Goal: Task Accomplishment & Management: Manage account settings

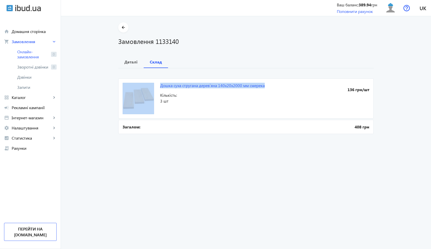
click at [131, 68] on div "Дошка суха стругана дерев`яна 140x20x2000 мм смерека 136 грн/шт Кількість: 3 шт…" at bounding box center [246, 101] width 256 height 67
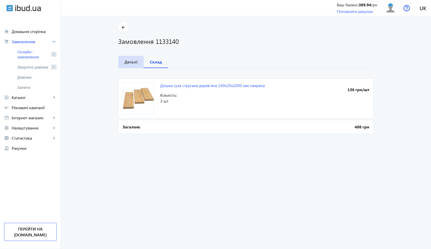
click at [131, 66] on span "Деталі" at bounding box center [130, 62] width 13 height 12
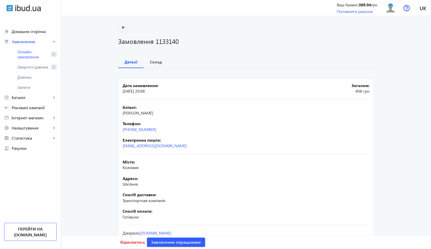
click at [124, 28] on mat-icon "arrow_back" at bounding box center [123, 27] width 6 height 6
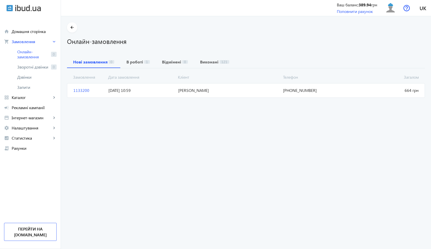
click at [140, 90] on span "[DATE] 10:59" at bounding box center [141, 91] width 70 height 6
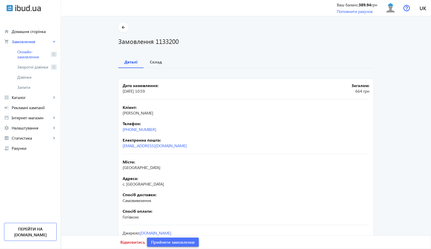
click at [171, 242] on span "Прийняти замовлення" at bounding box center [173, 243] width 44 height 6
click at [164, 245] on span "Замовлення опрацьоване" at bounding box center [176, 243] width 50 height 6
click at [123, 30] on mat-icon "arrow_back" at bounding box center [123, 27] width 6 height 6
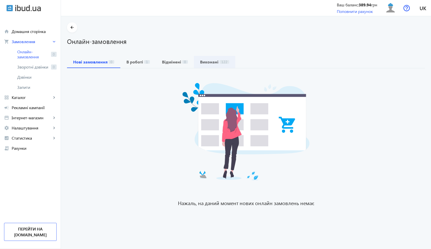
click at [220, 62] on span "122" at bounding box center [225, 62] width 10 height 4
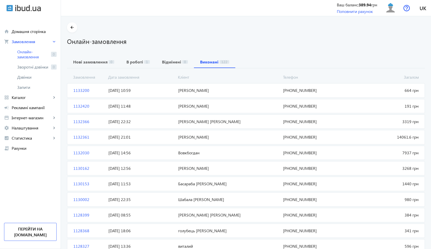
click at [176, 93] on span "[PERSON_NAME]" at bounding box center [228, 91] width 105 height 6
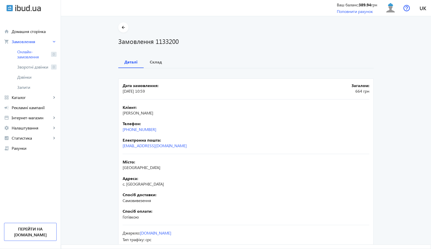
drag, startPoint x: 161, startPoint y: 128, endPoint x: 120, endPoint y: 130, distance: 40.9
click at [120, 130] on mat-card "Дата замовлення: [DATE] 10:59 Загалом: 664 грн Кліент: Костянтин Телефон: [PHON…" at bounding box center [246, 169] width 256 height 180
copy link "[PHONE_NUMBER]"
click at [163, 40] on h1 "Замовлення 1133200" at bounding box center [246, 41] width 256 height 9
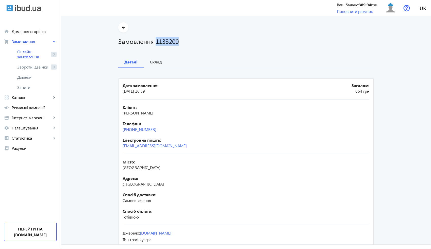
copy h1 "1133200"
drag, startPoint x: 135, startPoint y: 112, endPoint x: 118, endPoint y: 114, distance: 17.3
click at [118, 114] on mat-card "Дата замовлення: [DATE] 10:59 Загалом: 664 грн Кліент: Костянтин Телефон: [PHON…" at bounding box center [246, 169] width 256 height 180
copy span "[PERSON_NAME]"
drag, startPoint x: 158, startPoint y: 131, endPoint x: 116, endPoint y: 129, distance: 42.2
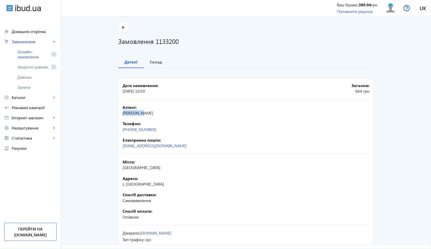
click at [116, 129] on div "arrow_back Замовлення 1133200 Деталі Склад Дата замовлення: [DATE] 10:59 Загало…" at bounding box center [246, 141] width 268 height 238
copy link "[PHONE_NUMBER]"
drag, startPoint x: 138, startPoint y: 168, endPoint x: 118, endPoint y: 168, distance: 20.3
click at [118, 168] on mat-card "Дата замовлення: [DATE] 10:59 Загалом: 664 грн Кліент: Костянтин Телефон: [PHON…" at bounding box center [246, 169] width 256 height 180
copy span "[GEOGRAPHIC_DATA]"
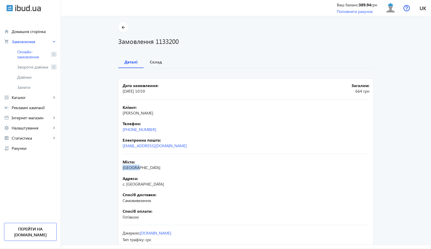
scroll to position [8, 0]
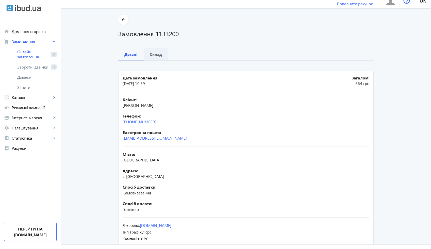
click at [155, 52] on b "Склад" at bounding box center [156, 54] width 12 height 4
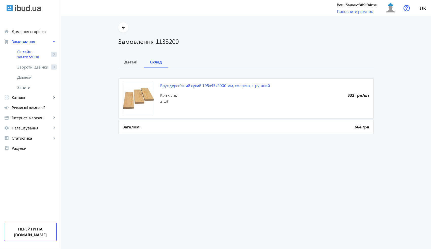
click at [273, 87] on mat-card "Брус дерев'яний сухий 195x45x2000 мм, смерека, струганий 332 грн/шт Кількість: …" at bounding box center [246, 99] width 256 height 40
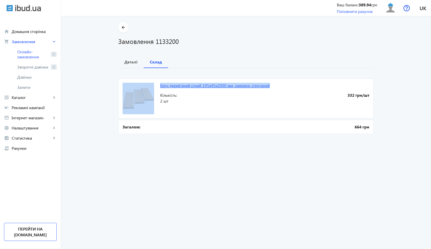
drag, startPoint x: 274, startPoint y: 84, endPoint x: 159, endPoint y: 86, distance: 115.1
click at [159, 86] on mat-card "Брус дерев'яний сухий 195x45x2000 мм, смерека, струганий 332 грн/шт Кількість: …" at bounding box center [246, 99] width 256 height 40
click at [218, 116] on mat-card "Брус дерев'яний сухий 195x45x2000 мм, смерека, струганий 332 грн/шт Кількість: …" at bounding box center [246, 99] width 256 height 40
drag, startPoint x: 273, startPoint y: 86, endPoint x: 159, endPoint y: 86, distance: 113.8
click at [159, 86] on mat-card "Брус дерев'яний сухий 195x45x2000 мм, смерека, струганий 332 грн/шт Кількість: …" at bounding box center [246, 99] width 256 height 40
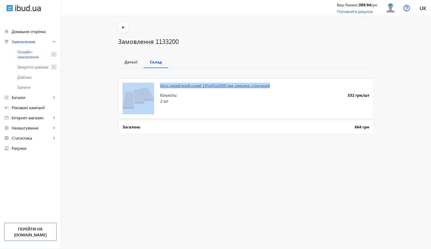
copy mat-card "Брус дерев'яний сухий 195x45x2000 мм, смерека, струганий"
click at [39, 55] on span "Онлайн-замовлення" at bounding box center [33, 54] width 32 height 10
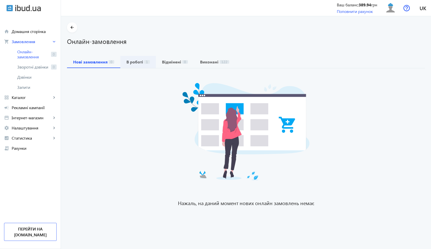
click at [130, 64] on b "В роботі" at bounding box center [135, 62] width 17 height 4
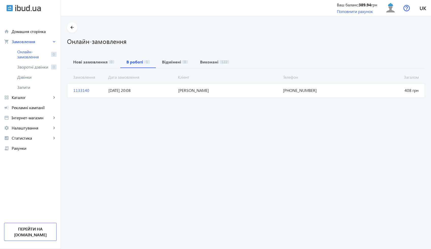
click at [149, 88] on span "[DATE] 20:08" at bounding box center [141, 91] width 70 height 6
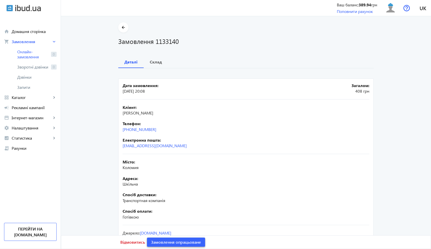
click at [171, 240] on span "Замовлення опрацьоване" at bounding box center [176, 243] width 50 height 6
click at [119, 33] on span at bounding box center [123, 27] width 10 height 12
